Goal: Transaction & Acquisition: Purchase product/service

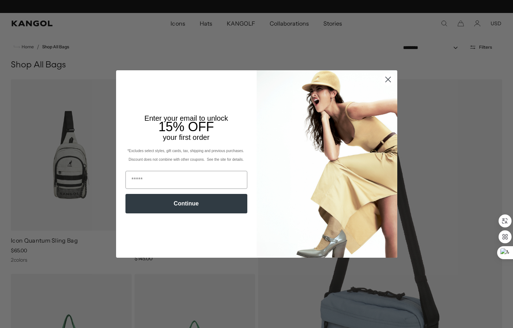
scroll to position [0, 149]
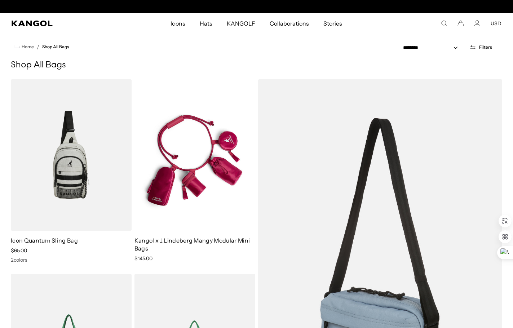
click at [234, 40] on div "Close dialog Enter your email to unlock 15% OFF your first order *Excludes sele…" at bounding box center [256, 164] width 513 height 328
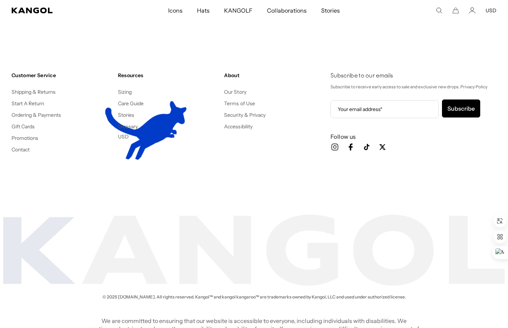
scroll to position [0, 0]
